Goal: Transaction & Acquisition: Download file/media

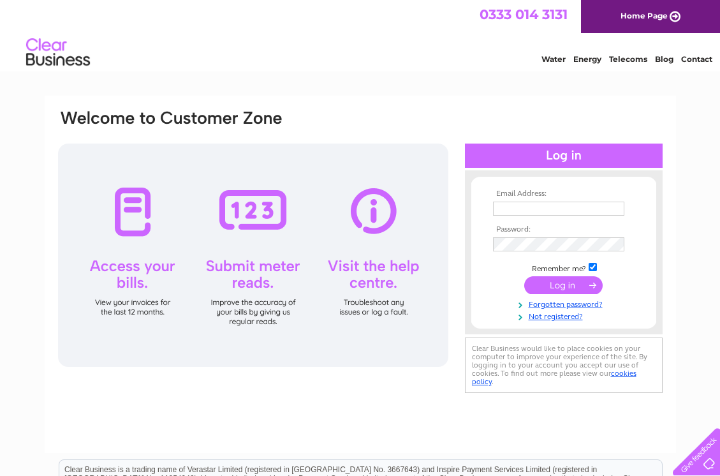
type input "ian@grantsrefrigeration.co.uk"
click at [556, 285] on input "submit" at bounding box center [563, 285] width 78 height 18
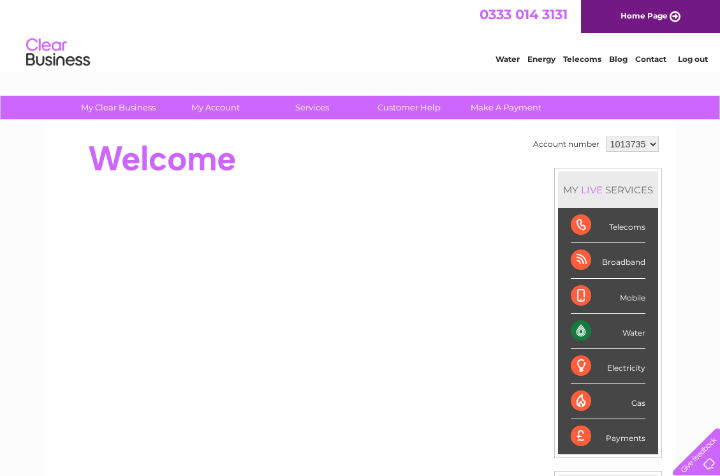
click at [583, 330] on div "Water" at bounding box center [608, 331] width 75 height 35
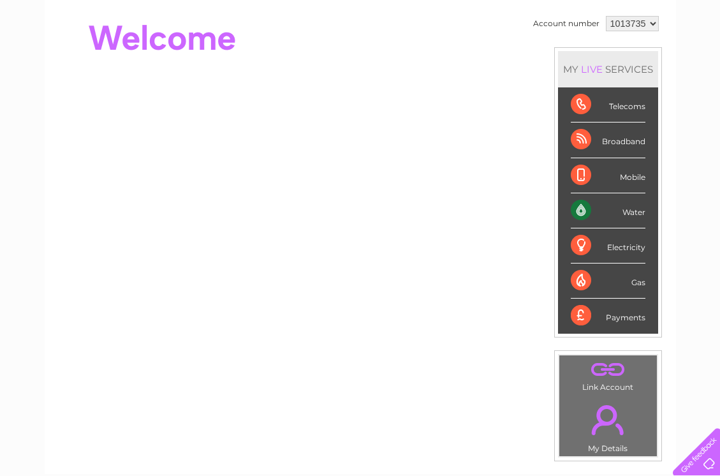
scroll to position [27, 0]
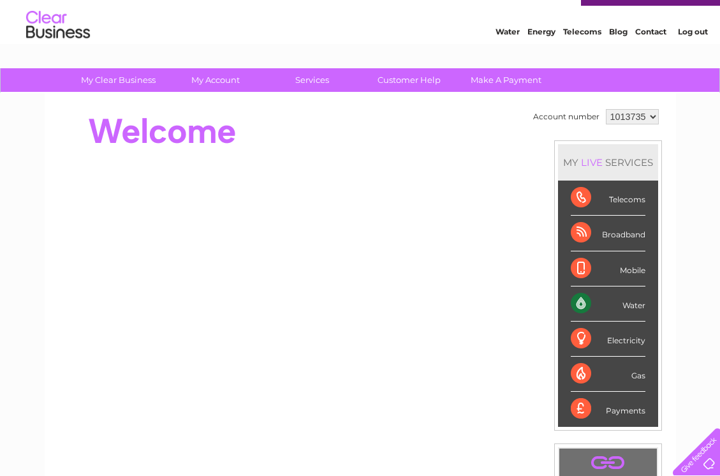
click at [583, 302] on div "Water" at bounding box center [608, 303] width 75 height 35
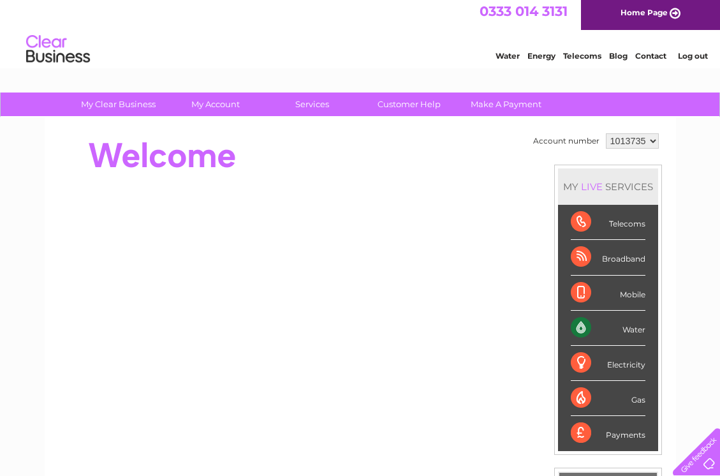
scroll to position [0, 0]
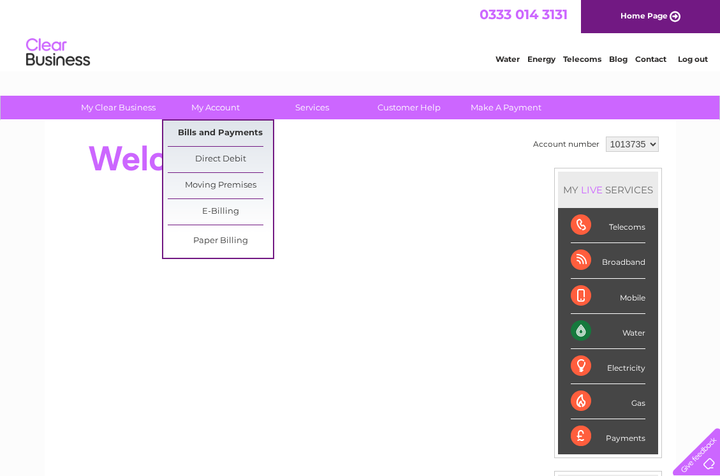
click at [200, 129] on link "Bills and Payments" at bounding box center [220, 134] width 105 height 26
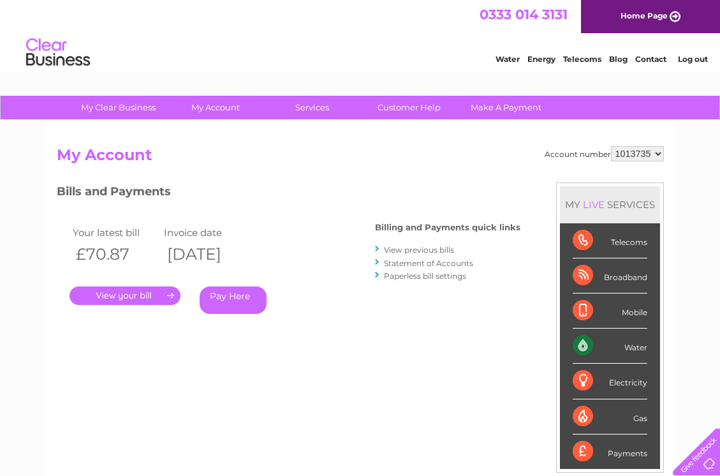
click at [409, 251] on link "View previous bills" at bounding box center [419, 250] width 70 height 10
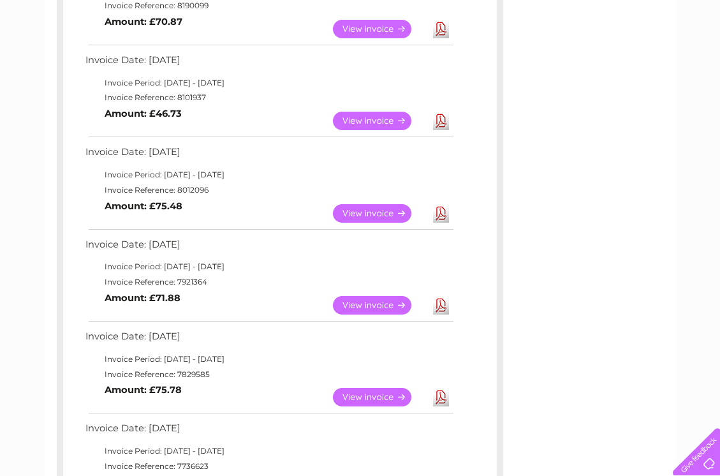
scroll to position [319, 0]
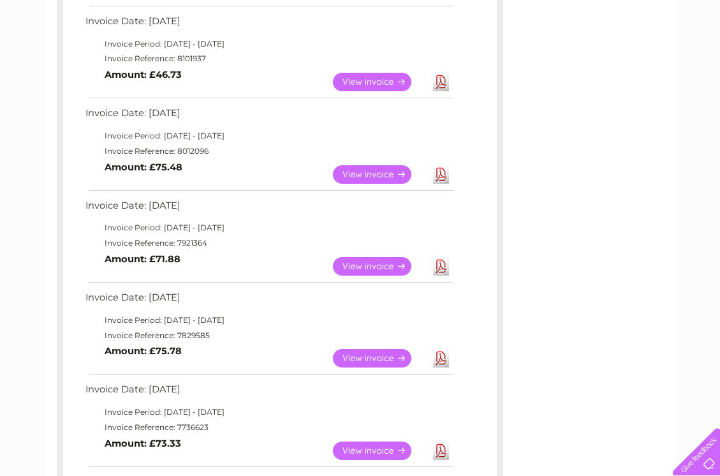
click at [440, 356] on link "Download" at bounding box center [441, 358] width 16 height 18
click at [441, 263] on link "Download" at bounding box center [441, 266] width 16 height 18
click at [442, 173] on link "Download" at bounding box center [441, 174] width 16 height 18
click at [367, 170] on link "View" at bounding box center [380, 174] width 94 height 18
click at [438, 173] on link "Download" at bounding box center [441, 174] width 16 height 18
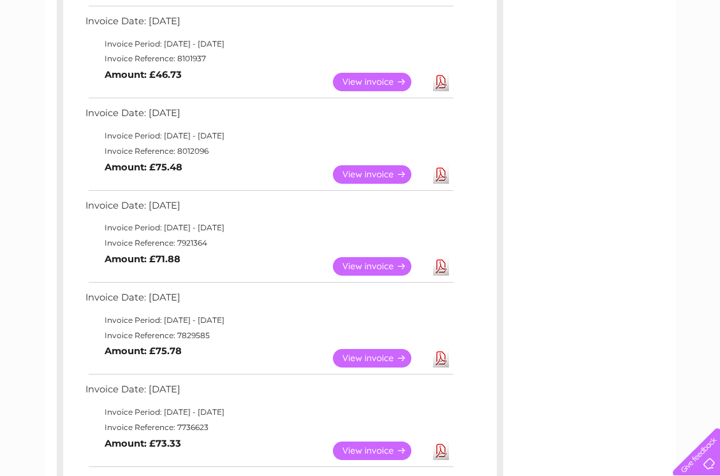
click at [444, 85] on link "Download" at bounding box center [441, 82] width 16 height 18
click at [445, 84] on link "Download" at bounding box center [441, 82] width 16 height 18
